Goal: Transaction & Acquisition: Purchase product/service

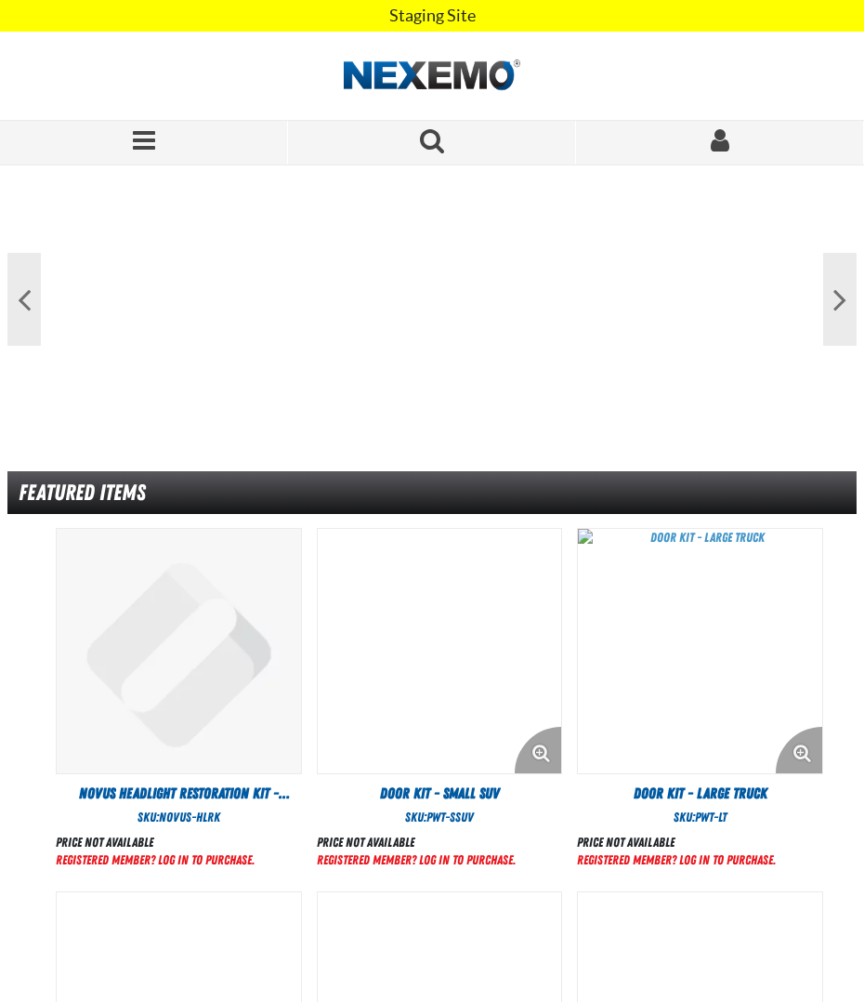
click at [230, 695] on img "View Details of the Novus Headlight Restoration Kit - Nexemo" at bounding box center [179, 651] width 244 height 244
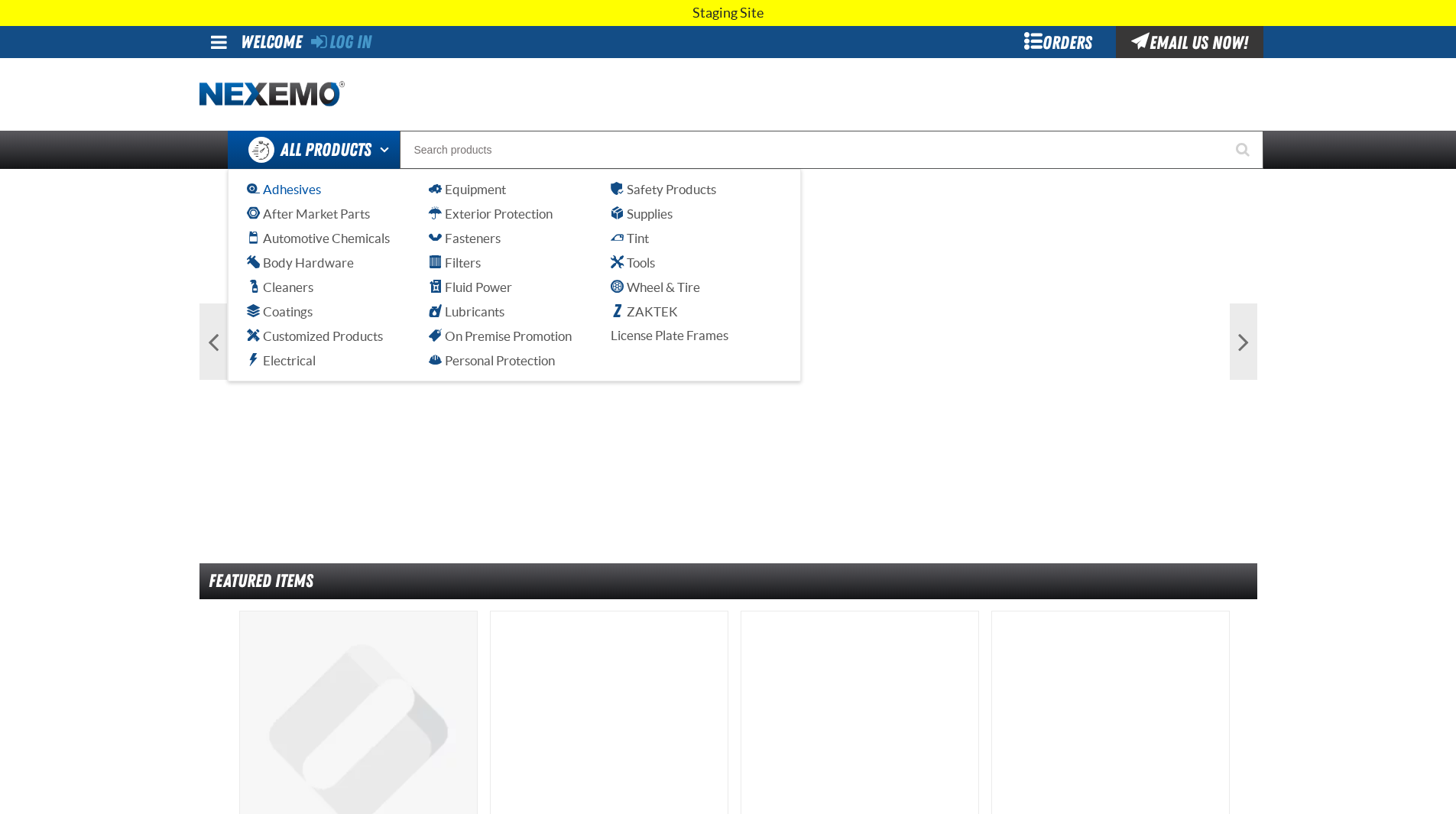
click at [293, 192] on span "Adhesives" at bounding box center [284, 189] width 74 height 15
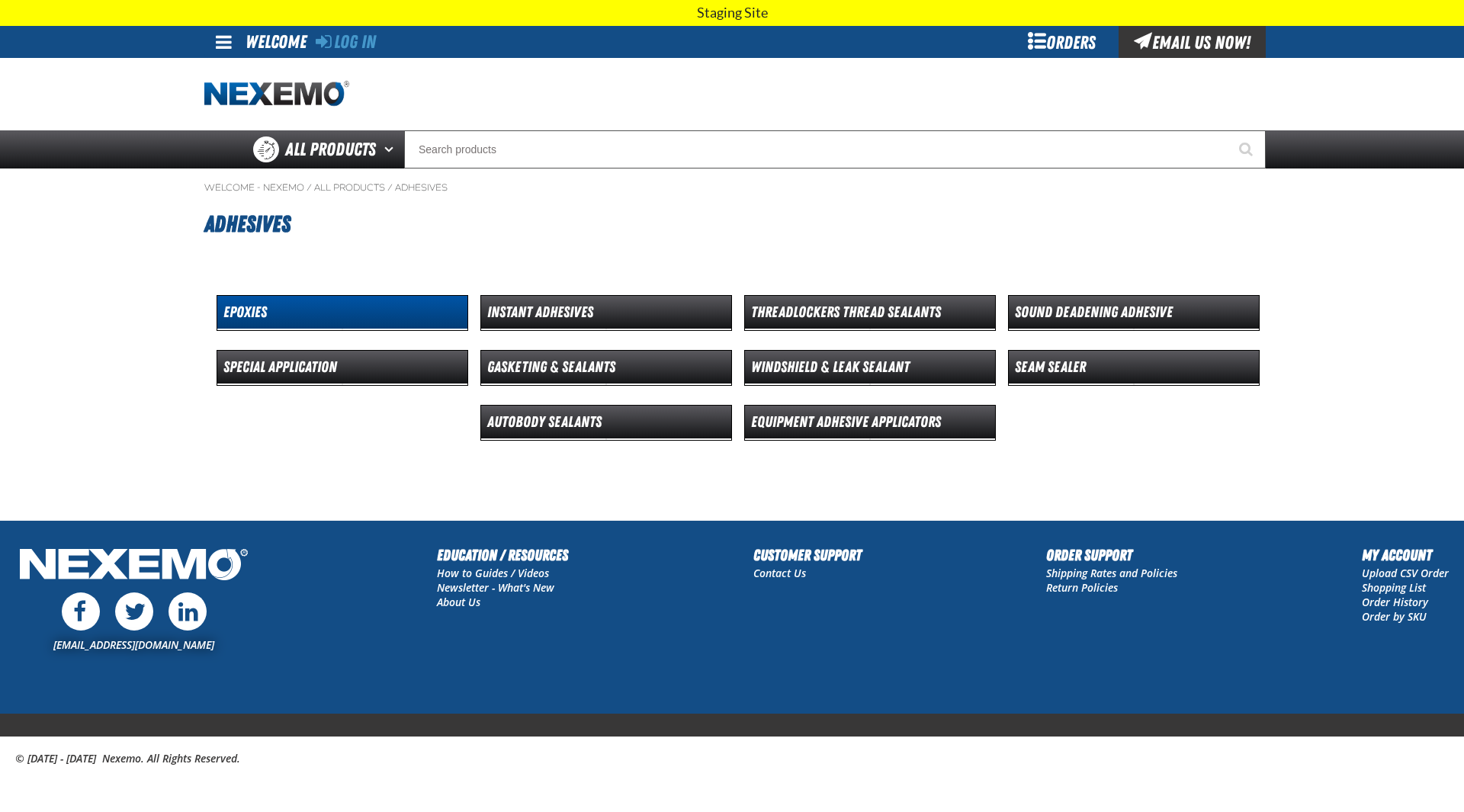
click at [350, 316] on dt "Epoxies" at bounding box center [342, 315] width 250 height 27
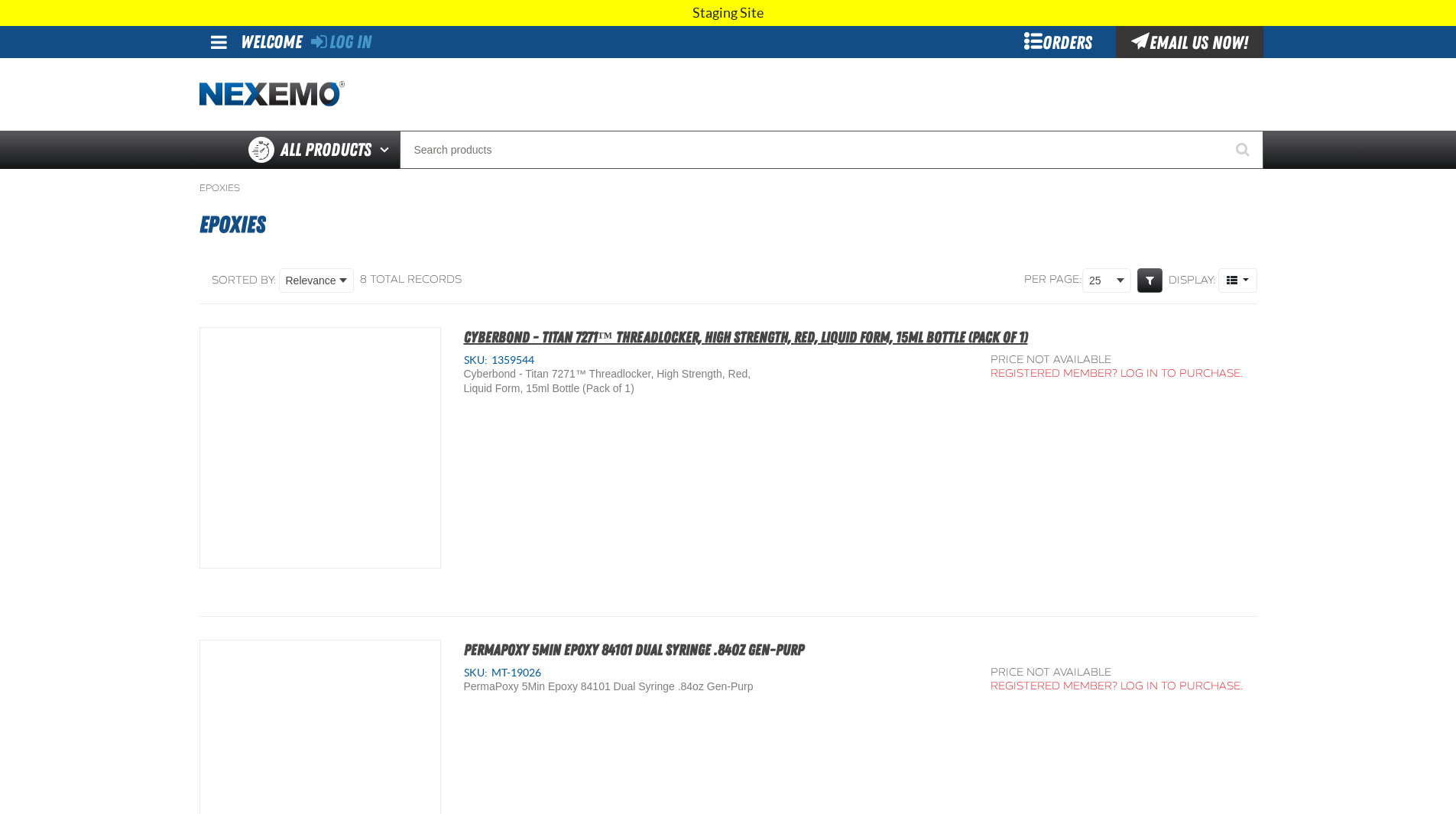
click at [881, 340] on span "Cyberbond - Titan 7271™ Threadlocker, High Strength, Red, Liquid Form, 15ml Bot…" at bounding box center [746, 337] width 564 height 18
